Goal: Transaction & Acquisition: Purchase product/service

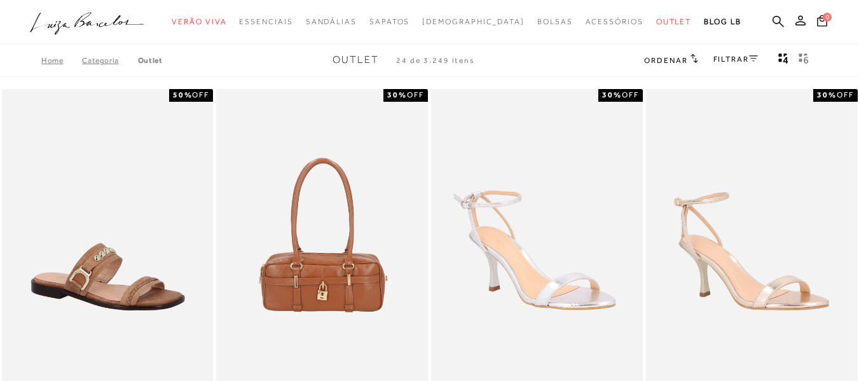
click at [88, 39] on link ".a{fill-rule:evenodd;}" at bounding box center [87, 25] width 114 height 31
click at [85, 27] on icon ".a{fill-rule:evenodd;}" at bounding box center [87, 23] width 114 height 27
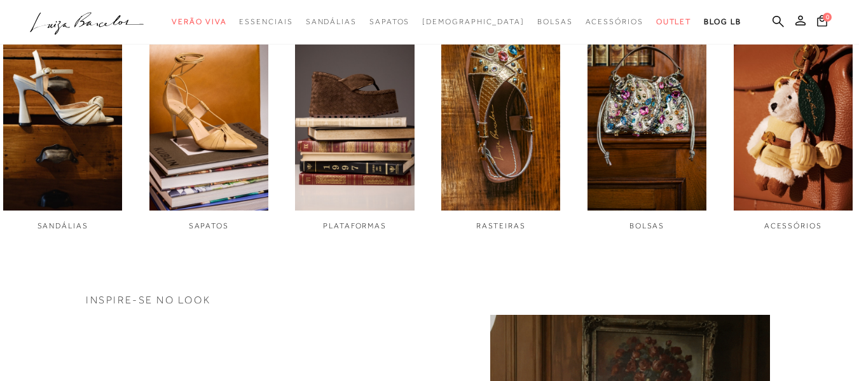
scroll to position [509, 0]
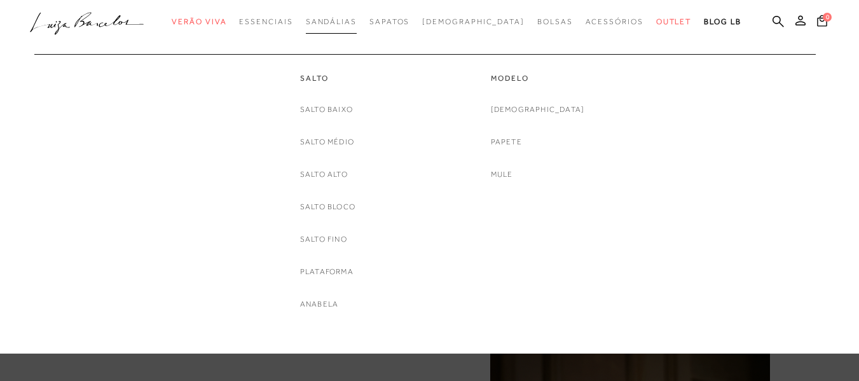
click at [355, 29] on link "Sandálias" at bounding box center [331, 22] width 51 height 24
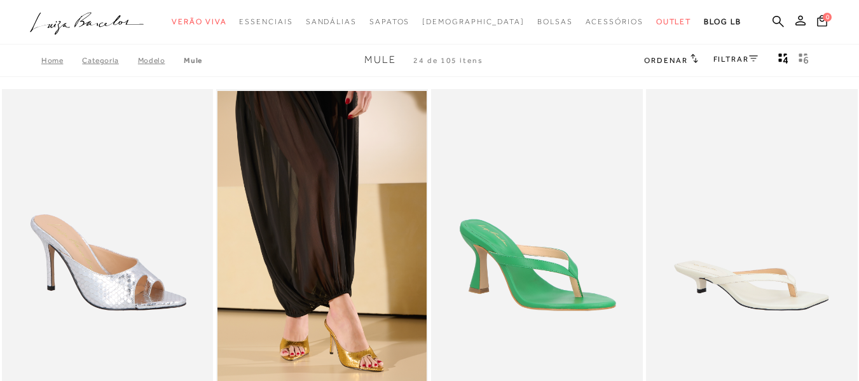
click at [744, 61] on link "FILTRAR" at bounding box center [735, 59] width 45 height 9
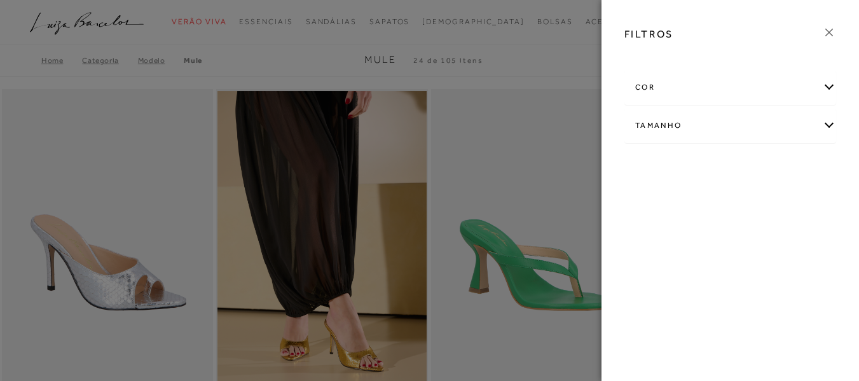
click at [754, 96] on div "cor" at bounding box center [730, 88] width 210 height 34
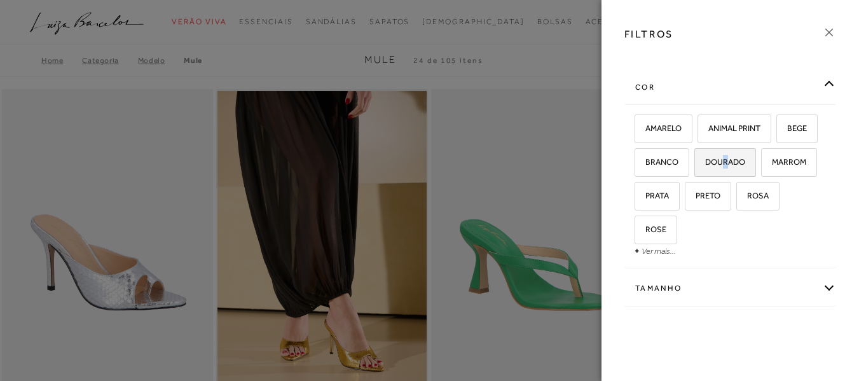
click at [745, 157] on span "DOURADO" at bounding box center [720, 162] width 50 height 10
click at [745, 161] on span "DOURADO" at bounding box center [720, 162] width 50 height 10
click at [705, 161] on input "DOURADO" at bounding box center [698, 164] width 13 height 13
checkbox input "true"
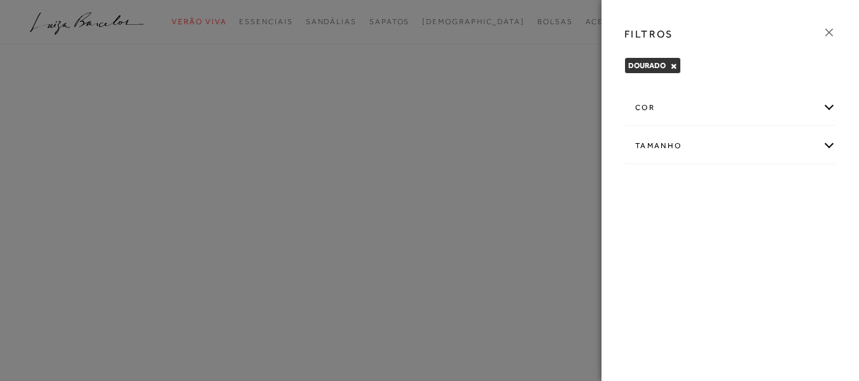
click at [394, 171] on div at bounding box center [429, 190] width 859 height 381
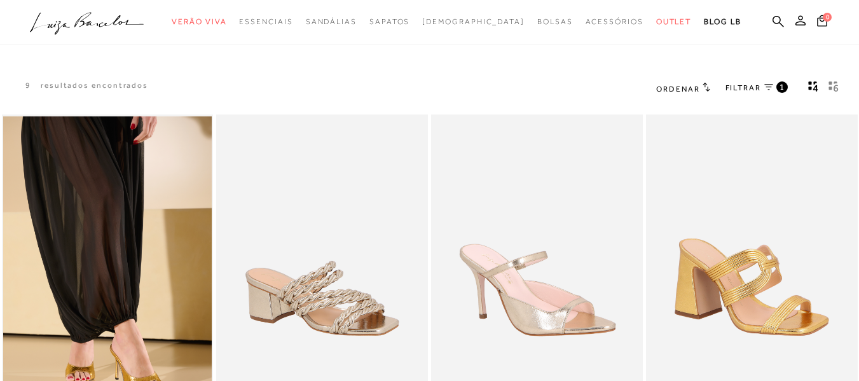
click at [785, 87] on div "1" at bounding box center [781, 86] width 11 height 11
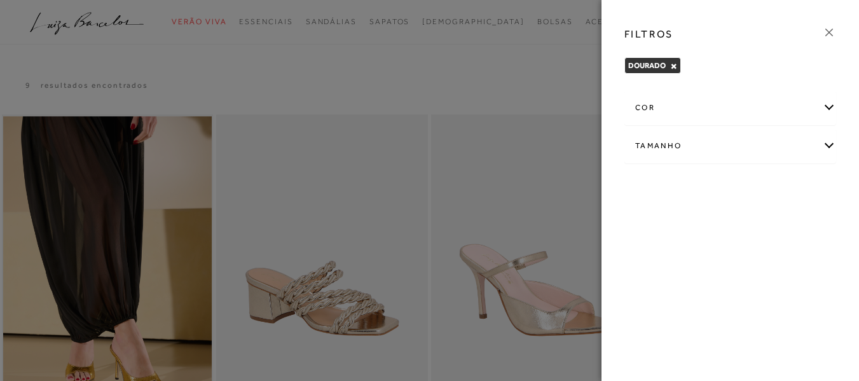
click at [831, 104] on div "cor" at bounding box center [730, 108] width 210 height 34
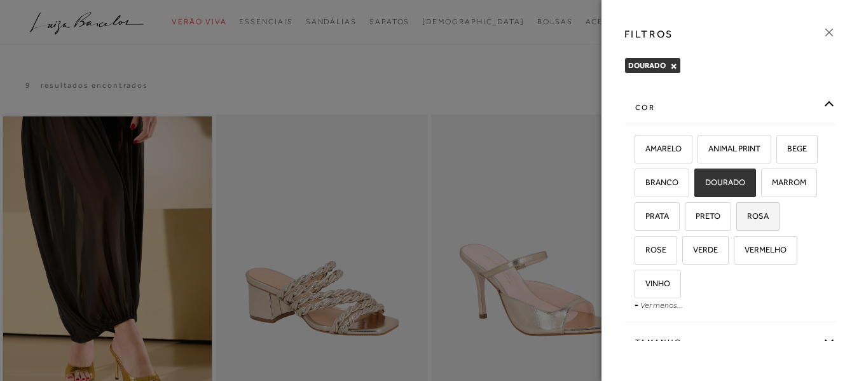
click at [737, 221] on span "ROSA" at bounding box center [752, 216] width 31 height 10
click at [734, 224] on input "ROSA" at bounding box center [740, 218] width 13 height 13
checkbox input "true"
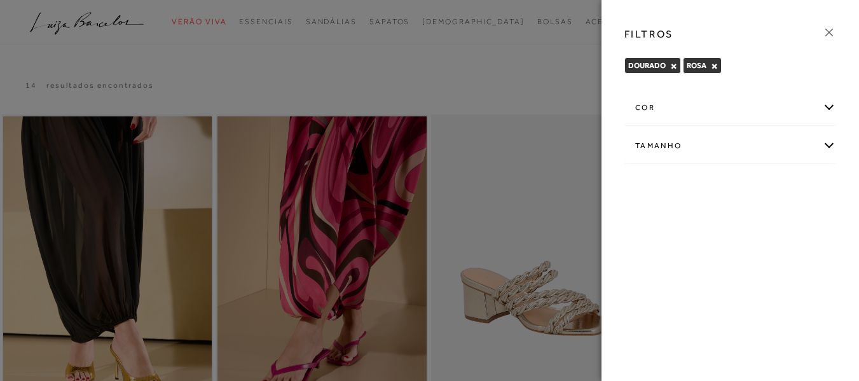
click at [819, 107] on div "cor" at bounding box center [730, 108] width 210 height 34
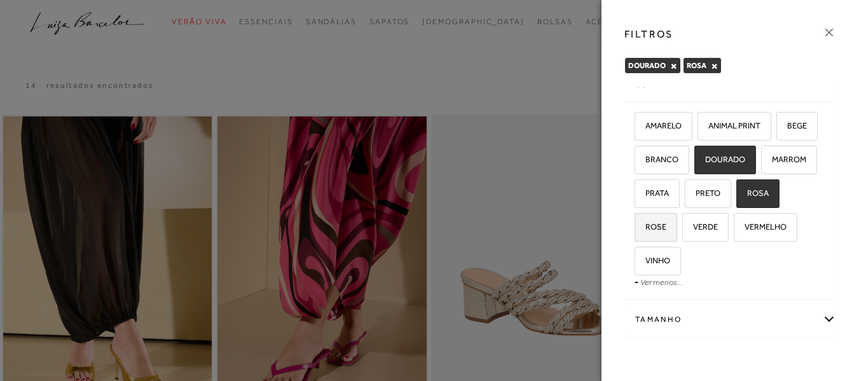
scroll to position [41, 0]
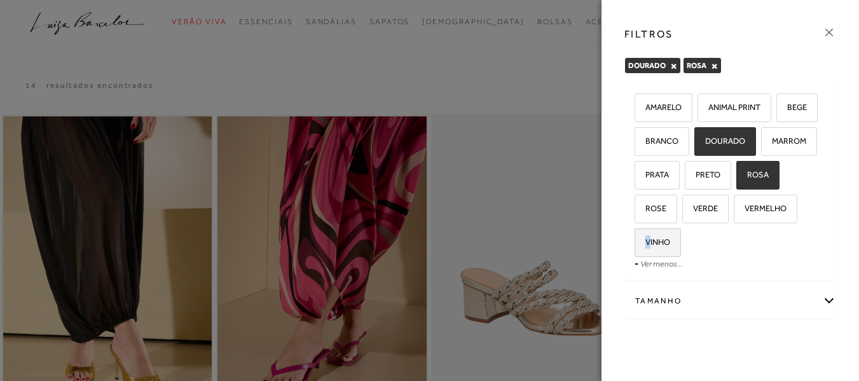
click at [670, 245] on span "VINHO" at bounding box center [653, 242] width 34 height 10
click at [680, 236] on label "VINHO" at bounding box center [657, 242] width 45 height 27
click at [645, 238] on input "VINHO" at bounding box center [639, 244] width 13 height 13
checkbox input "true"
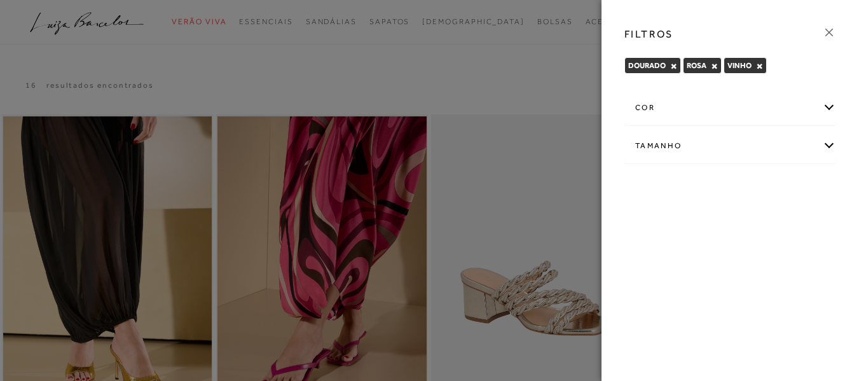
click at [819, 105] on div "cor" at bounding box center [730, 108] width 210 height 34
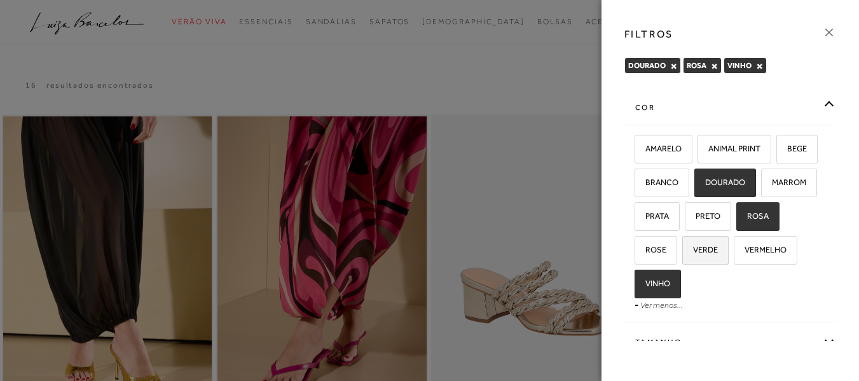
click at [718, 245] on span "VERDE" at bounding box center [700, 250] width 34 height 10
click at [693, 245] on input "VERDE" at bounding box center [686, 251] width 13 height 13
checkbox input "true"
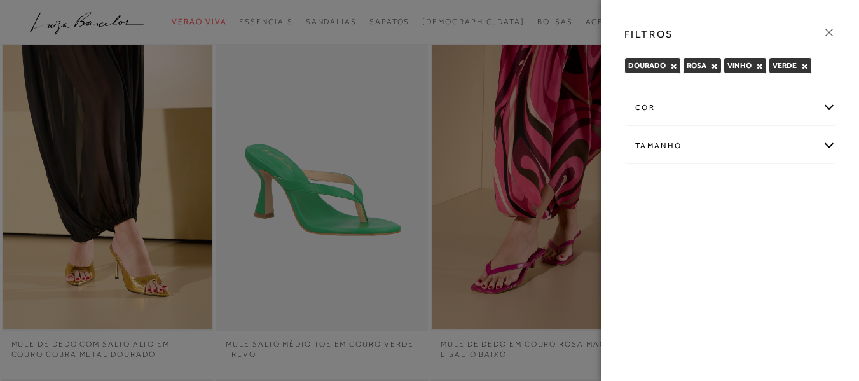
click at [470, 242] on div at bounding box center [429, 190] width 859 height 381
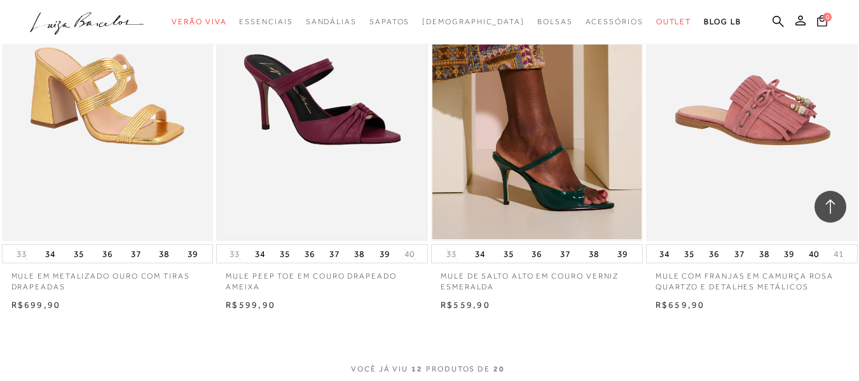
scroll to position [1245, 0]
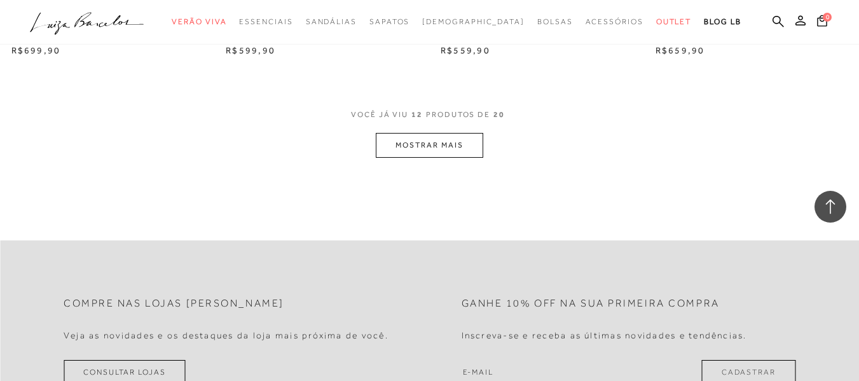
click at [470, 143] on button "MOSTRAR MAIS" at bounding box center [429, 145] width 107 height 25
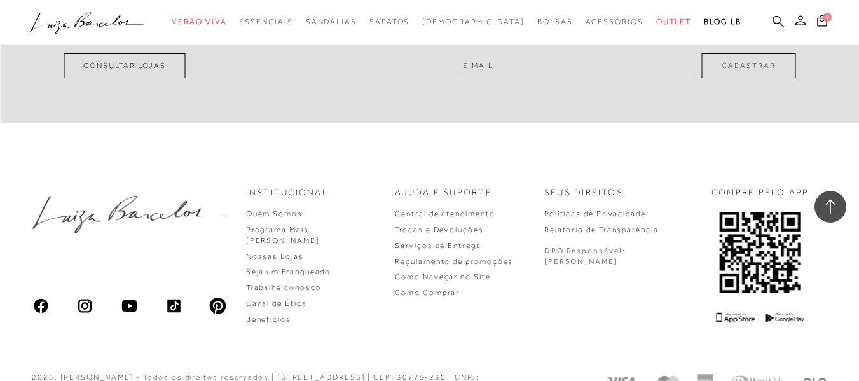
scroll to position [2239, 0]
